Goal: Check status

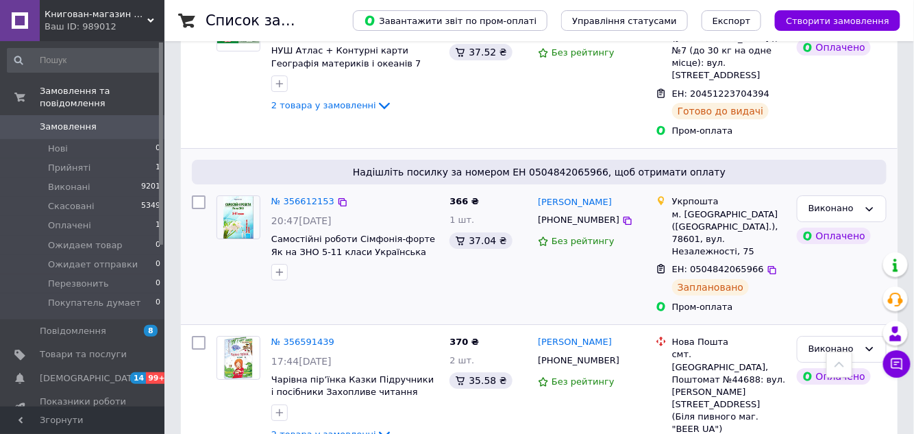
scroll to position [1681, 0]
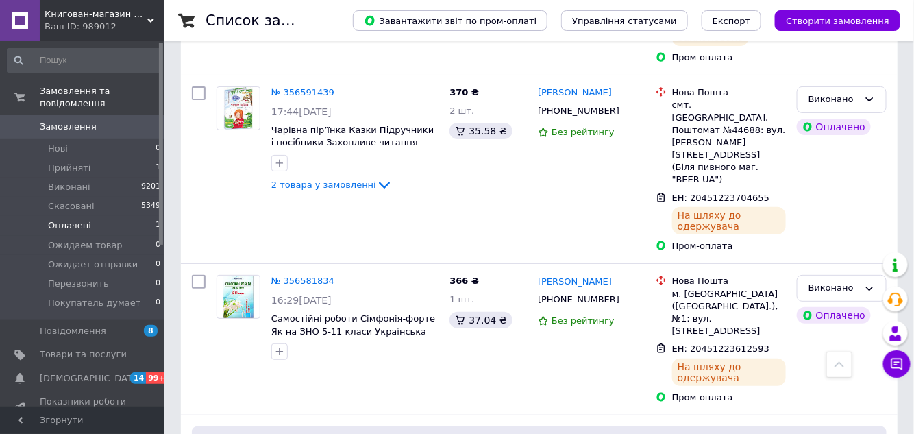
click at [82, 219] on span "Оплачені" at bounding box center [69, 225] width 43 height 12
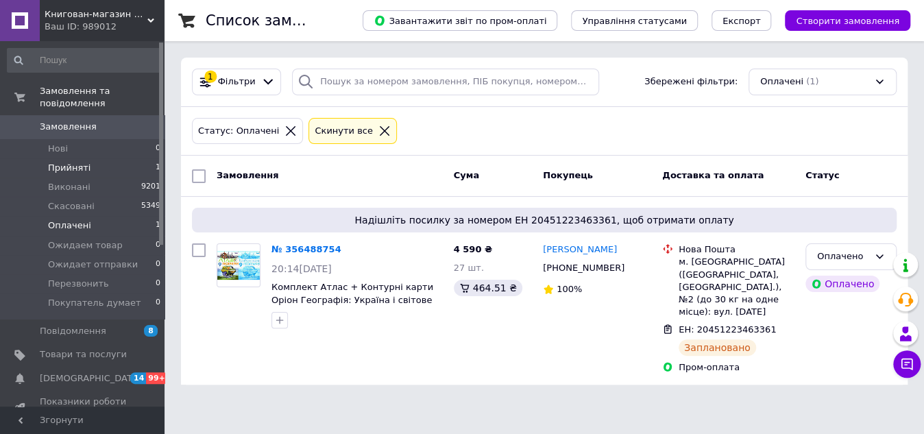
click at [75, 162] on span "Прийняті" at bounding box center [69, 168] width 42 height 12
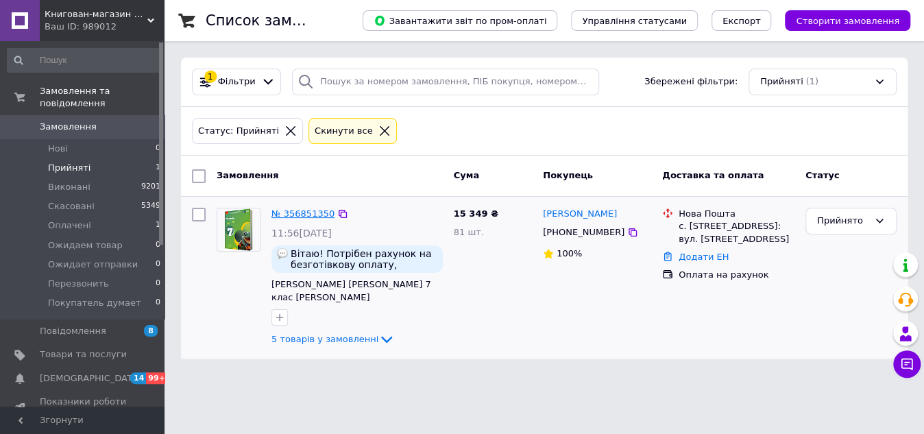
click at [315, 209] on link "№ 356851350" at bounding box center [302, 213] width 63 height 10
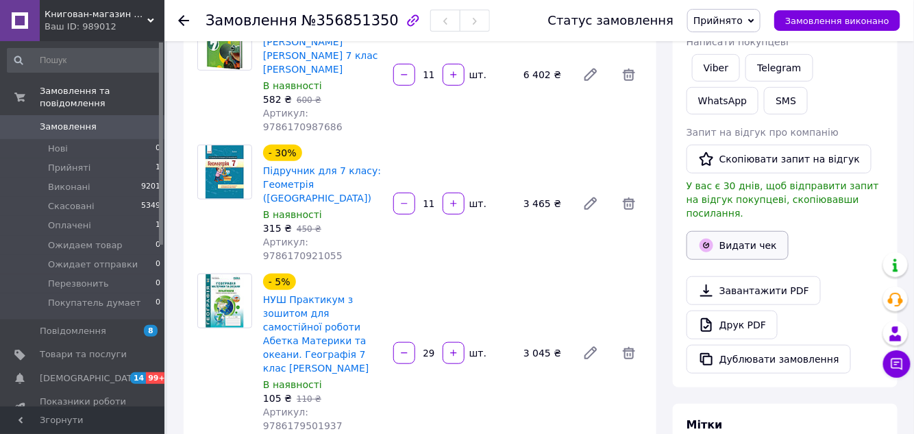
scroll to position [186, 0]
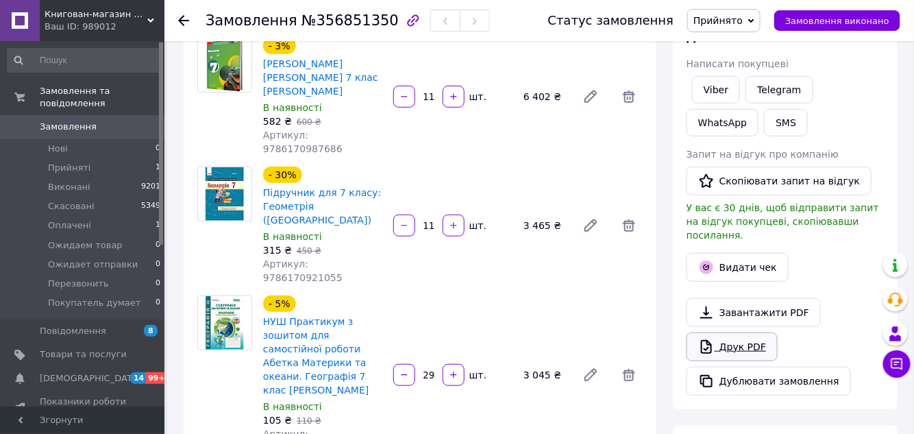
click at [736, 332] on link "Друк PDF" at bounding box center [732, 346] width 91 height 29
click at [410, 214] on button "button" at bounding box center [404, 225] width 22 height 22
type input "9"
click at [410, 214] on div at bounding box center [404, 225] width 25 height 22
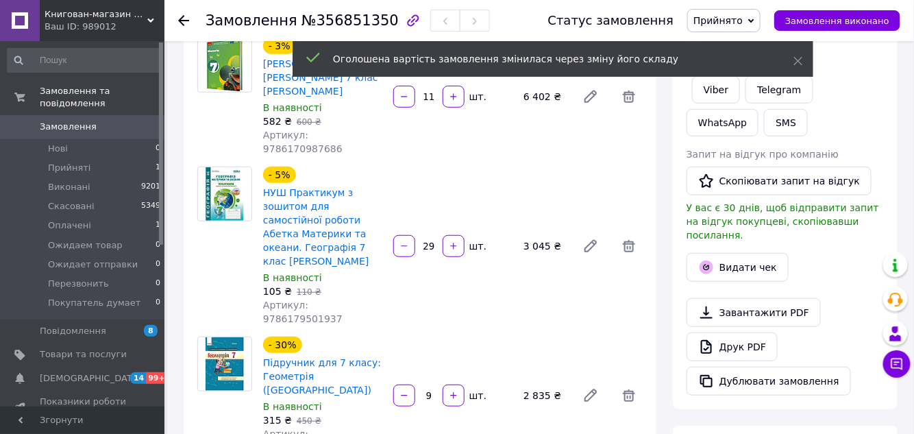
click at [406, 171] on div "- 5% НУШ Практикум з зошитом для самостійної роботи Абетка Материки та океани. …" at bounding box center [453, 246] width 391 height 164
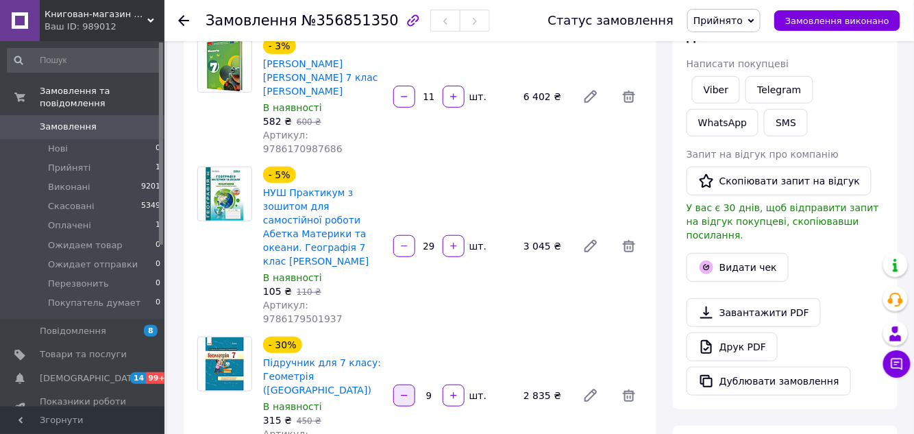
click at [404, 391] on icon "button" at bounding box center [404, 396] width 10 height 10
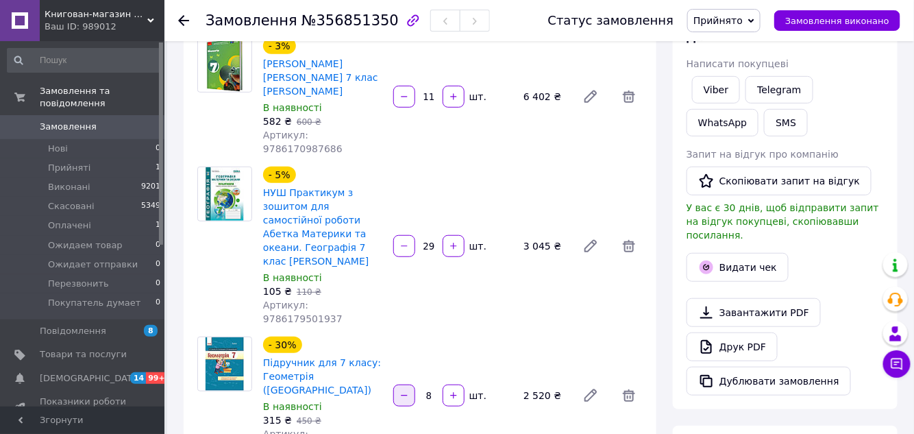
click at [404, 391] on icon "button" at bounding box center [404, 396] width 10 height 10
type input "7"
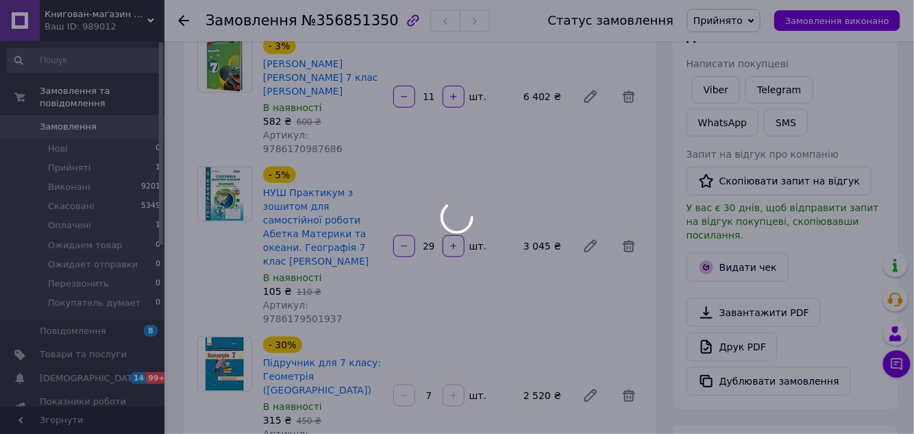
click at [404, 315] on div at bounding box center [457, 217] width 914 height 434
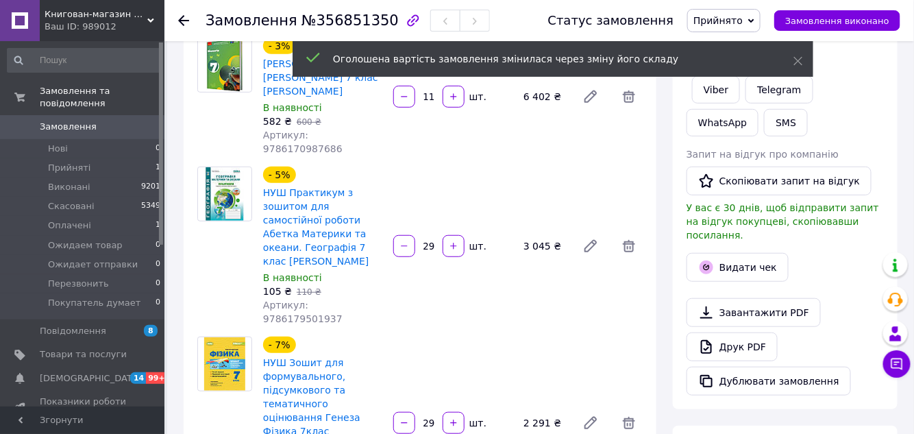
click at [404, 334] on div "- 7% НУШ Зошит для формувального, підсумкового та тематичного оцінювання Генеза…" at bounding box center [453, 423] width 391 height 178
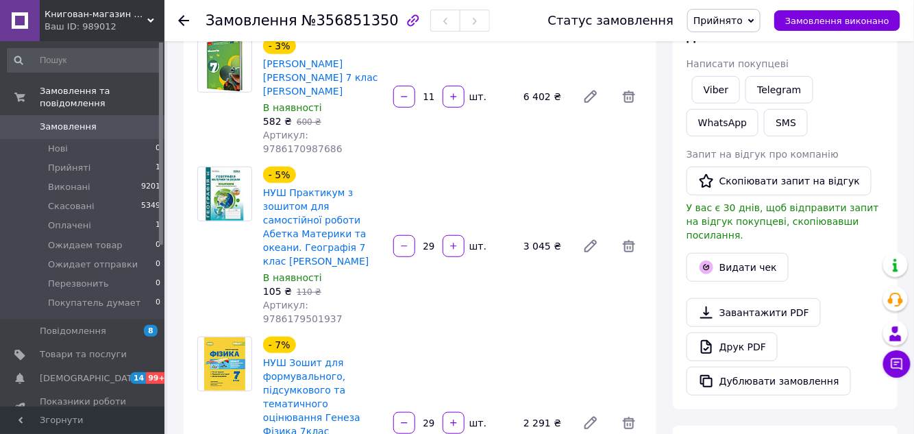
scroll to position [311, 0]
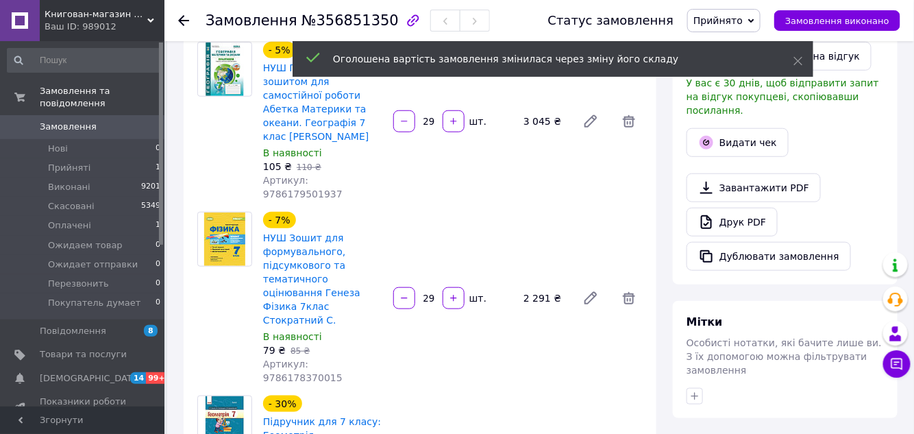
type input "3"
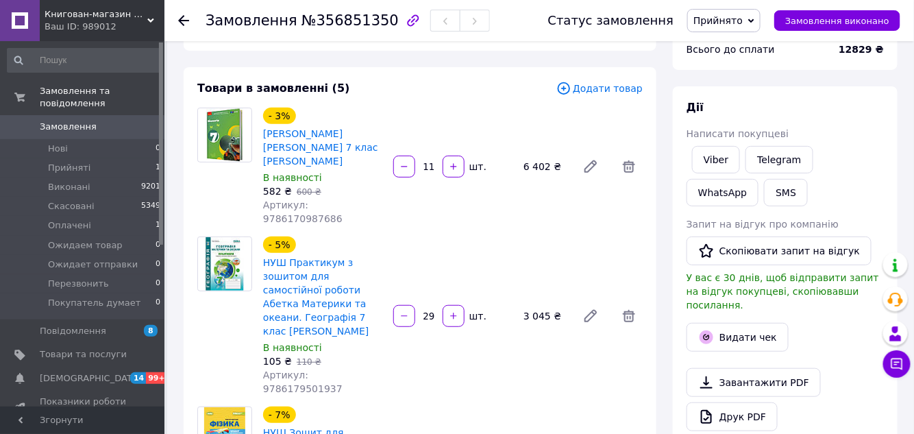
scroll to position [0, 0]
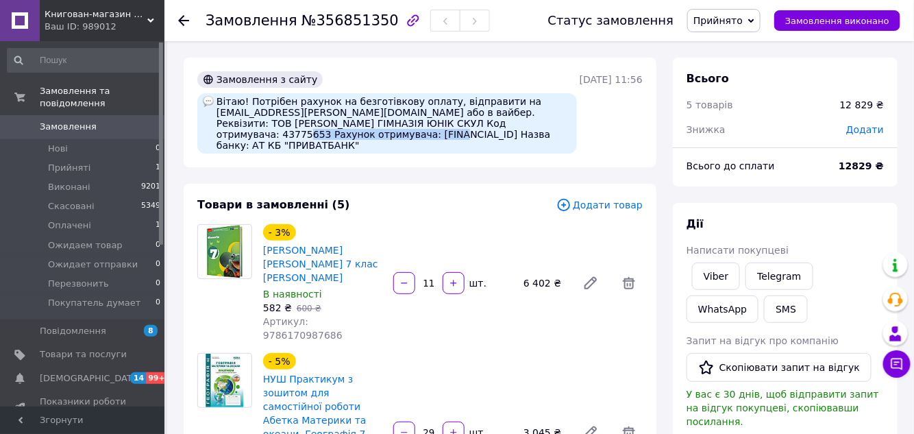
drag, startPoint x: 367, startPoint y: 136, endPoint x: 210, endPoint y: 141, distance: 156.3
click at [210, 141] on div "Вітаю! Потрібен рахунок на безготівкову оплату, відправити на [EMAIL_ADDRESS][P…" at bounding box center [387, 123] width 380 height 60
copy div "[FINANCIAL_ID]"
drag, startPoint x: 530, startPoint y: 134, endPoint x: 432, endPoint y: 136, distance: 98.0
click at [432, 136] on div "Вітаю! Потрібен рахунок на безготівкову оплату, відправити на [EMAIL_ADDRESS][P…" at bounding box center [387, 123] width 380 height 60
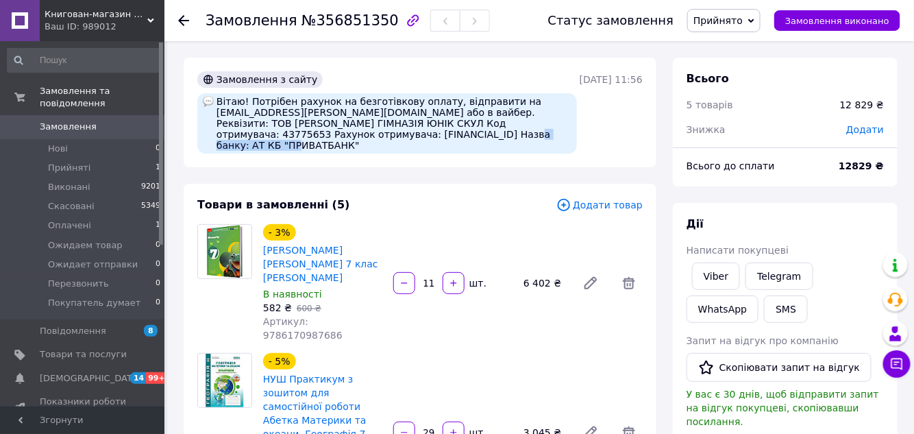
copy div "АТ КБ "ПРИВАТБАНК""
drag, startPoint x: 312, startPoint y: 114, endPoint x: 214, endPoint y: 113, distance: 98.7
click at [214, 113] on div "Вітаю! Потрібен рахунок на безготівкову оплату, відправити на [EMAIL_ADDRESS][P…" at bounding box center [387, 123] width 380 height 60
copy div "[EMAIL_ADDRESS][PERSON_NAME][DOMAIN_NAME]"
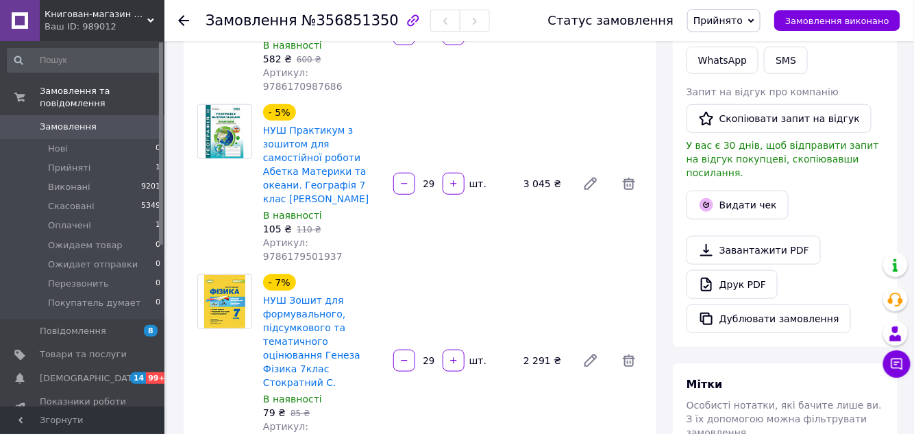
scroll to position [62, 0]
